Goal: Task Accomplishment & Management: Manage account settings

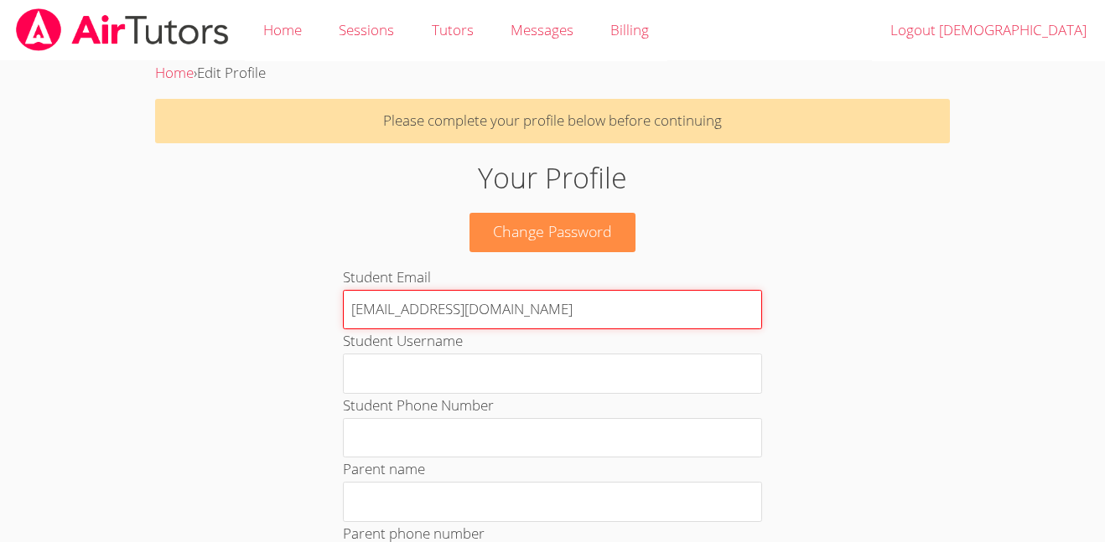
click at [573, 313] on input "[EMAIL_ADDRESS][DOMAIN_NAME]" at bounding box center [552, 310] width 419 height 40
type input "c"
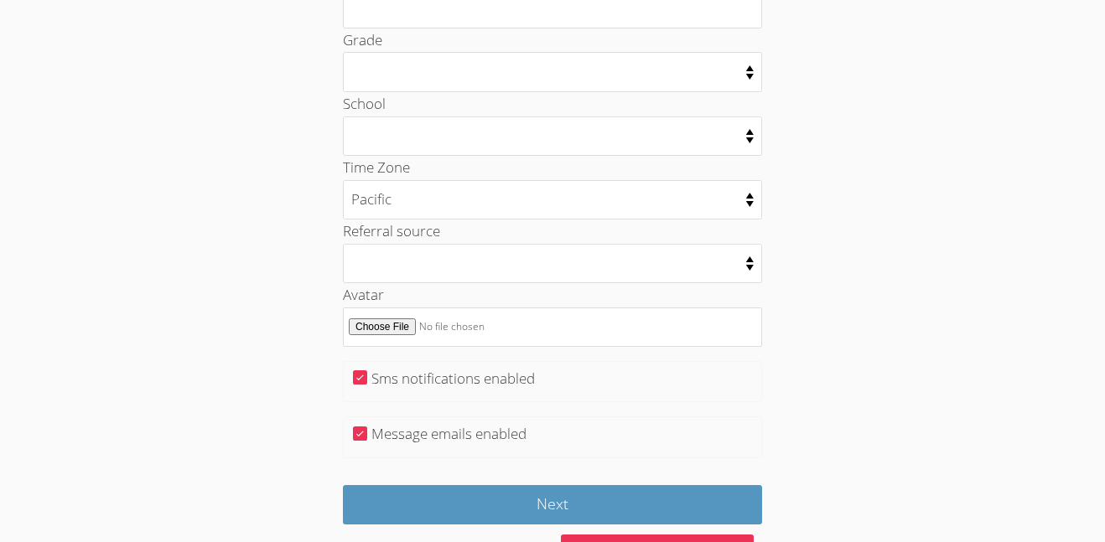
scroll to position [931, 0]
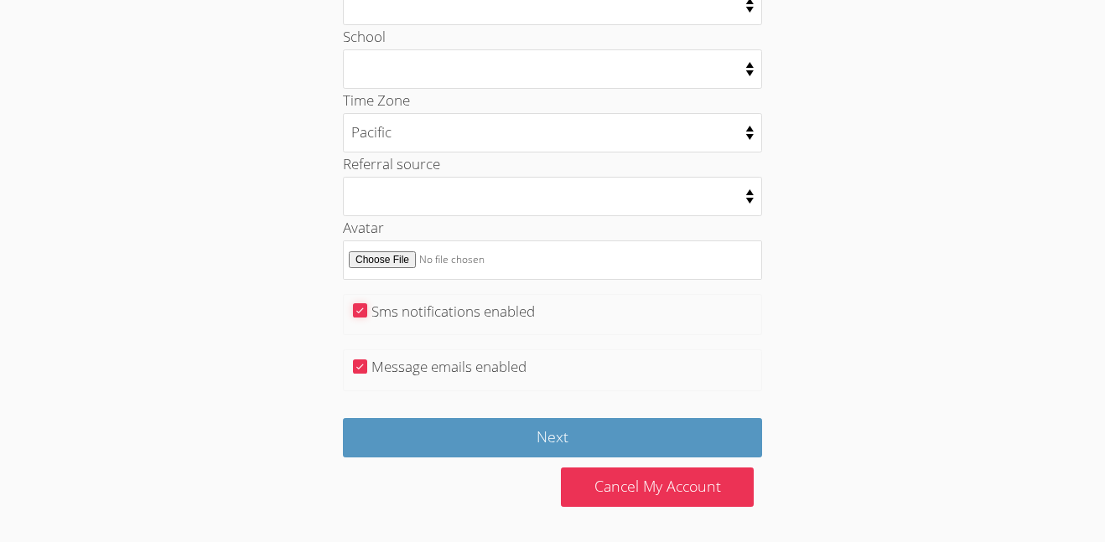
click at [354, 309] on input "Sms notifications enabled" at bounding box center [360, 310] width 14 height 14
checkbox input "false"
click at [356, 373] on input "Message emails enabled" at bounding box center [360, 367] width 14 height 14
checkbox input "false"
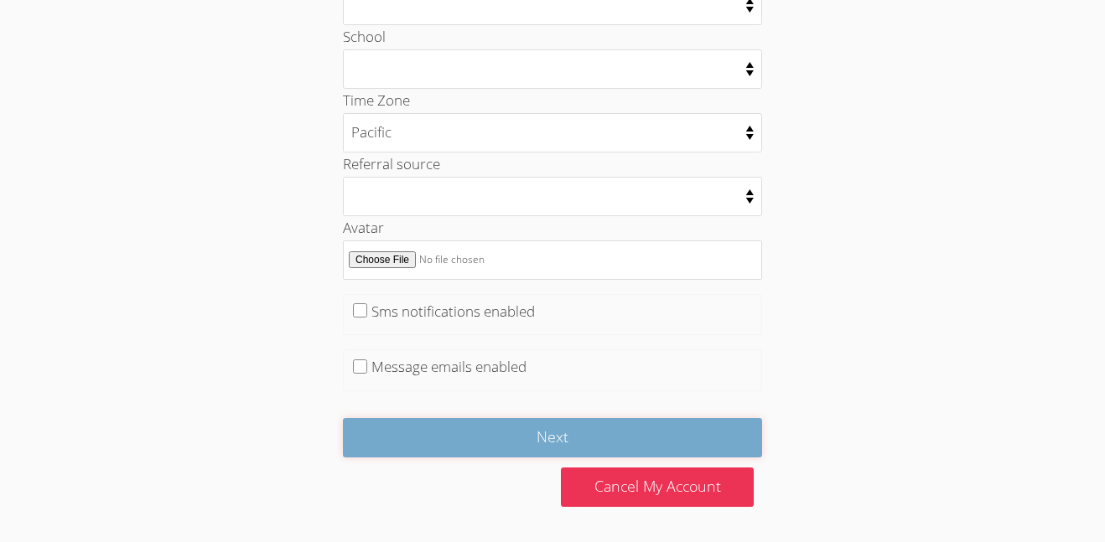
click at [609, 428] on input "Next" at bounding box center [552, 437] width 419 height 39
